Goal: Task Accomplishment & Management: Manage account settings

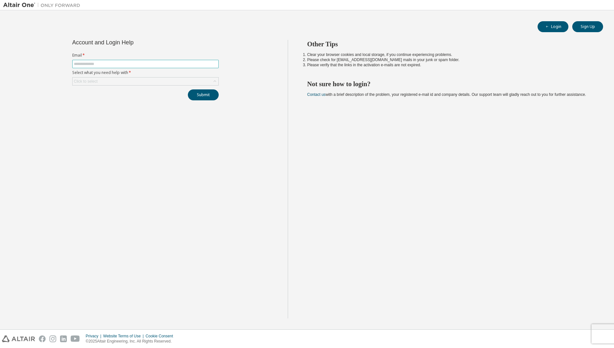
click at [85, 64] on input "text" at bounding box center [145, 63] width 143 height 5
click at [136, 63] on input "**********" at bounding box center [145, 63] width 143 height 5
type input "**********"
click at [67, 89] on div "**********" at bounding box center [145, 179] width 285 height 278
click at [99, 83] on div "Click to select" at bounding box center [146, 81] width 146 height 8
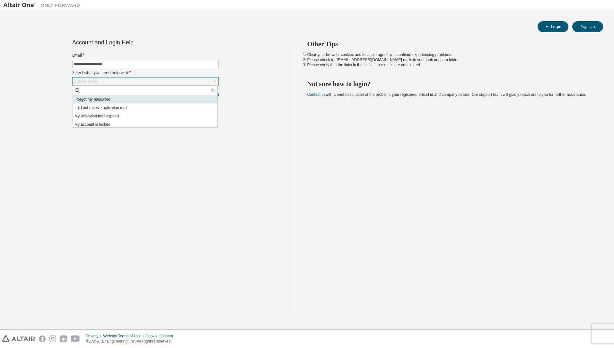
click at [105, 100] on li "I forgot my password" at bounding box center [145, 99] width 145 height 8
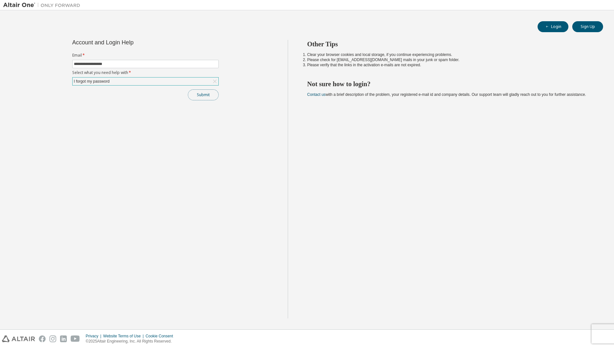
click at [205, 94] on button "Submit" at bounding box center [203, 94] width 31 height 11
drag, startPoint x: 552, startPoint y: 333, endPoint x: 597, endPoint y: 339, distance: 44.9
click at [597, 339] on div "Please contact Altair support for assistance." at bounding box center [561, 333] width 94 height 19
drag, startPoint x: 596, startPoint y: 339, endPoint x: 582, endPoint y: 337, distance: 14.3
click at [582, 337] on span "Please contact Altair support for assistance." at bounding box center [563, 333] width 63 height 10
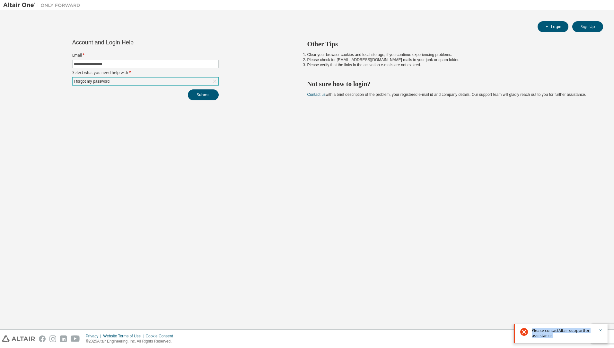
drag, startPoint x: 550, startPoint y: 334, endPoint x: 530, endPoint y: 325, distance: 22.4
click at [530, 325] on div "Please contact Altair support for assistance." at bounding box center [561, 333] width 94 height 19
drag, startPoint x: 530, startPoint y: 325, endPoint x: 565, endPoint y: 329, distance: 35.9
click at [565, 329] on link "Altair support" at bounding box center [572, 329] width 26 height 5
click at [569, 330] on link "Altair support" at bounding box center [572, 329] width 26 height 5
